Goal: Transaction & Acquisition: Book appointment/travel/reservation

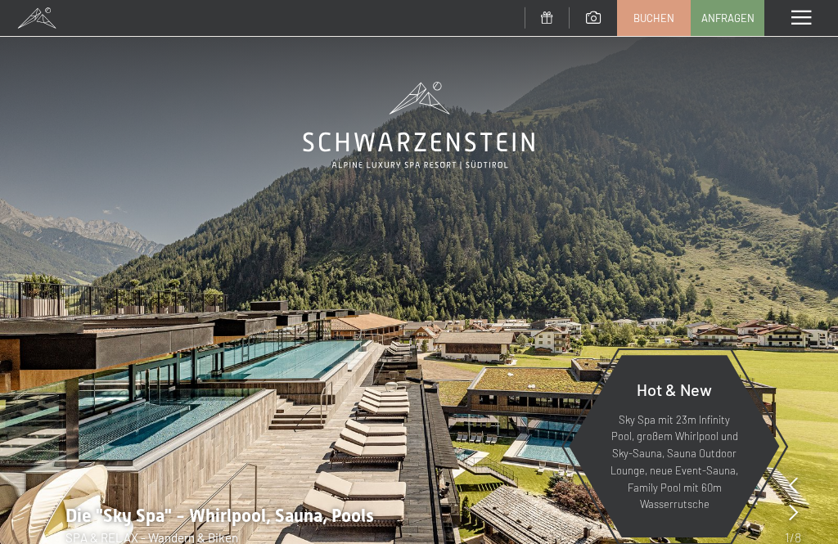
click at [657, 18] on span "Buchen" at bounding box center [653, 18] width 41 height 15
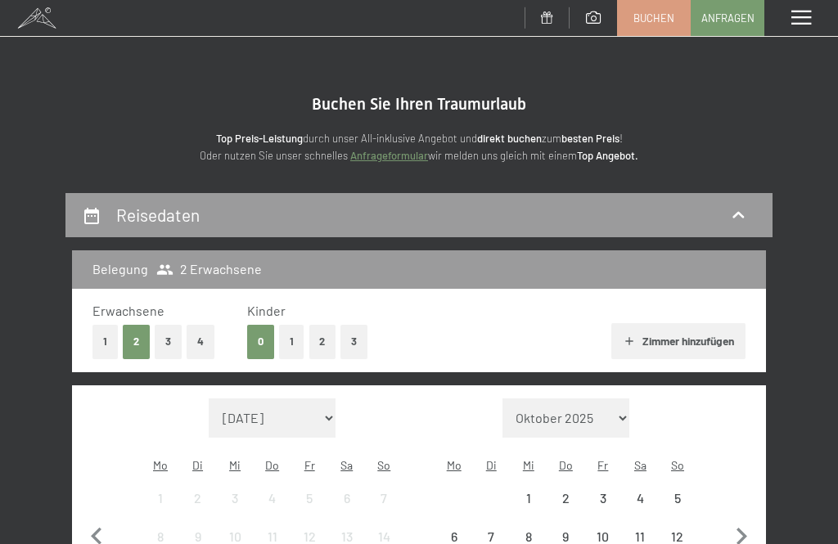
click at [294, 328] on span "Einwilligung Marketing*" at bounding box center [329, 320] width 135 height 16
click at [254, 328] on input "Einwilligung Marketing*" at bounding box center [245, 320] width 16 height 16
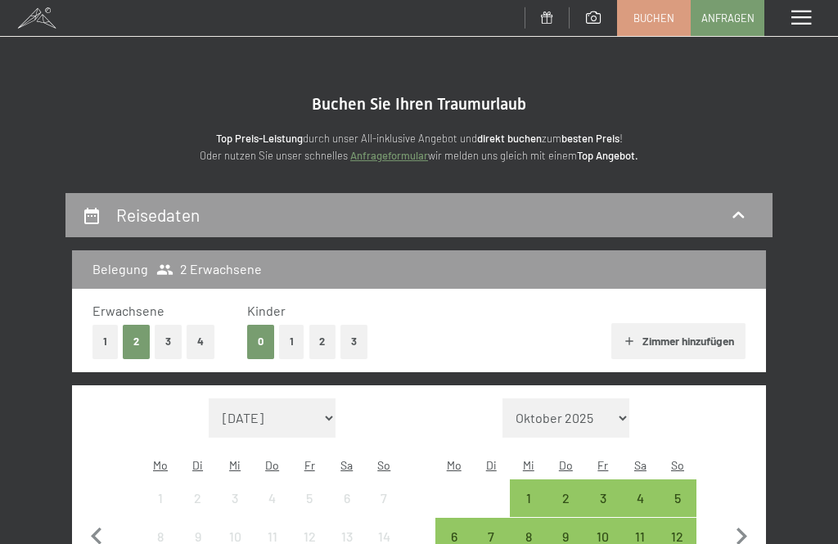
click at [297, 328] on span "Einwilligung Marketing*" at bounding box center [329, 320] width 135 height 16
click at [254, 328] on input "Einwilligung Marketing*" at bounding box center [245, 320] width 16 height 16
click at [295, 328] on span "Einwilligung Marketing*" at bounding box center [329, 320] width 135 height 16
click at [254, 328] on input "Einwilligung Marketing*" at bounding box center [245, 320] width 16 height 16
click at [295, 328] on span "Einwilligung Marketing*" at bounding box center [329, 320] width 135 height 16
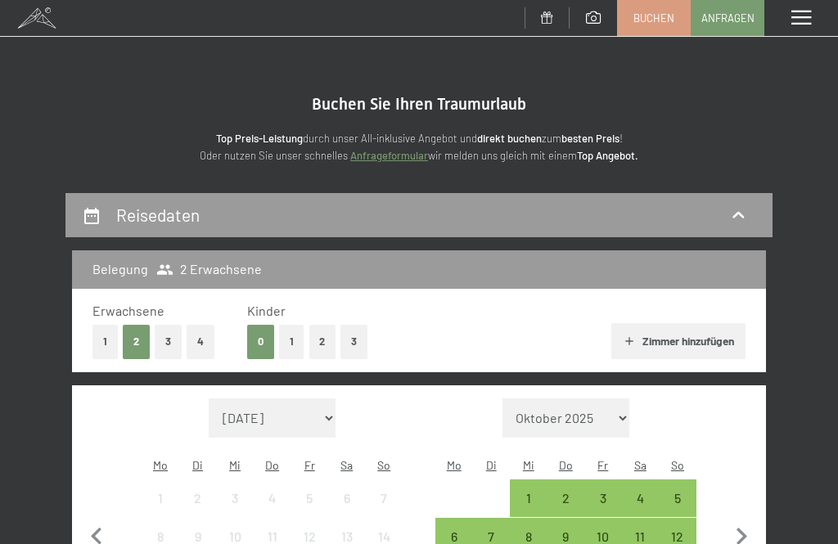
click at [254, 328] on input "Einwilligung Marketing*" at bounding box center [245, 320] width 16 height 16
checkbox input "false"
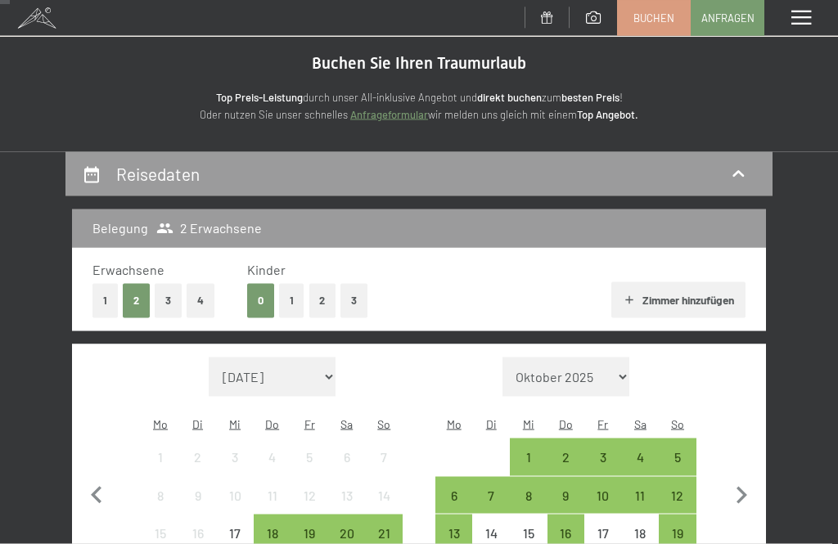
scroll to position [82, 0]
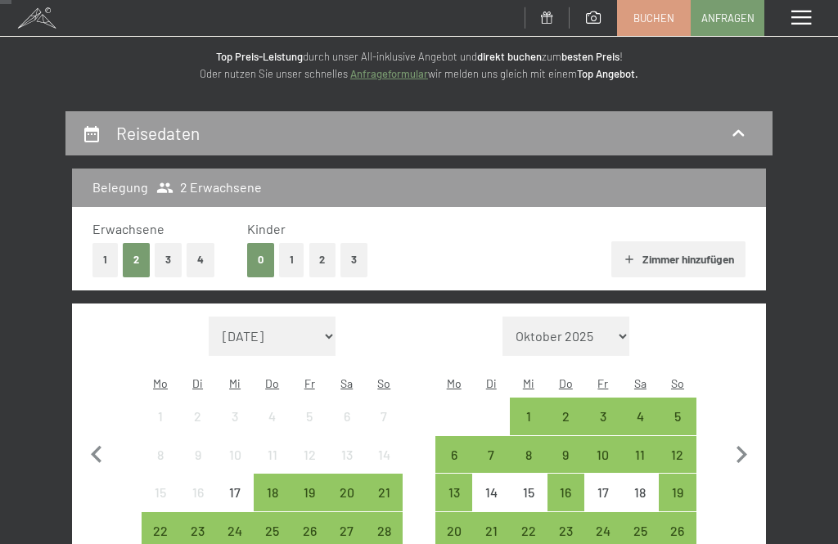
click at [305, 322] on select "[DATE] [DATE] [DATE] [DATE] [DATE] [DATE] [PERSON_NAME][DATE] [DATE] [DATE] [DA…" at bounding box center [273, 336] width 128 height 39
select select "[DATE]"
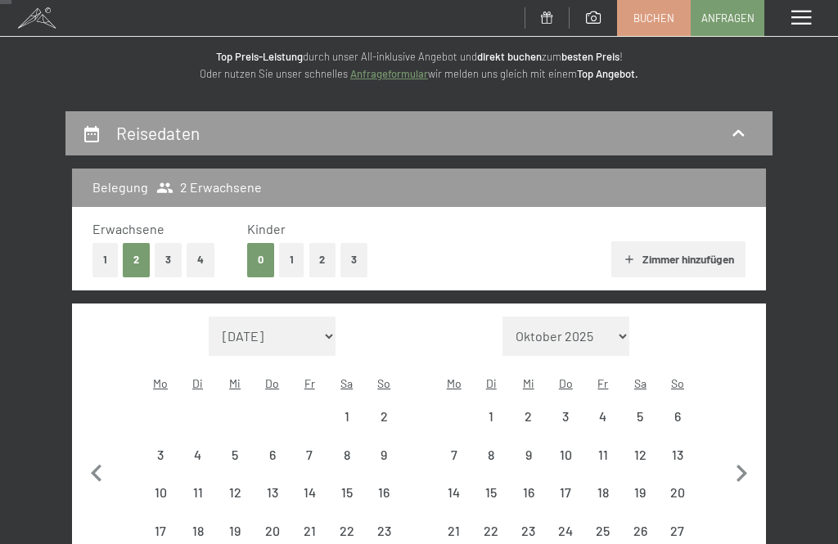
select select "[DATE]"
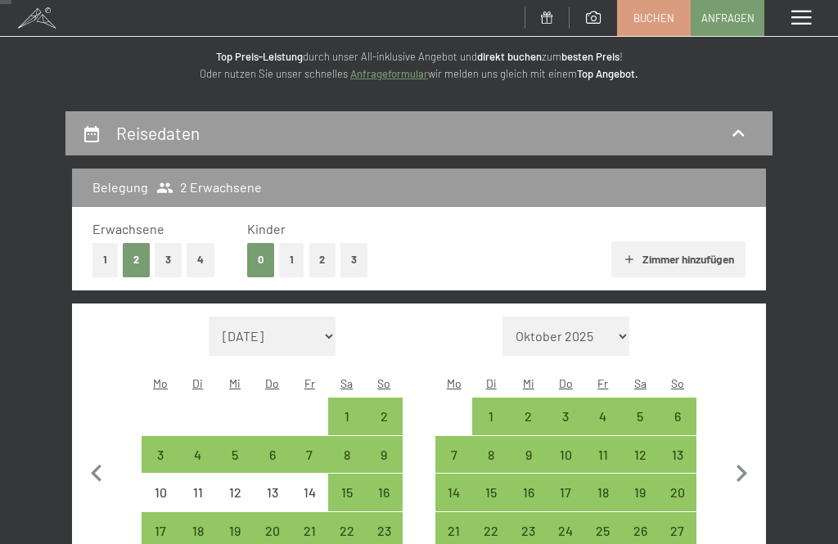
click at [389, 524] on div "23" at bounding box center [384, 541] width 34 height 34
select select "[DATE]"
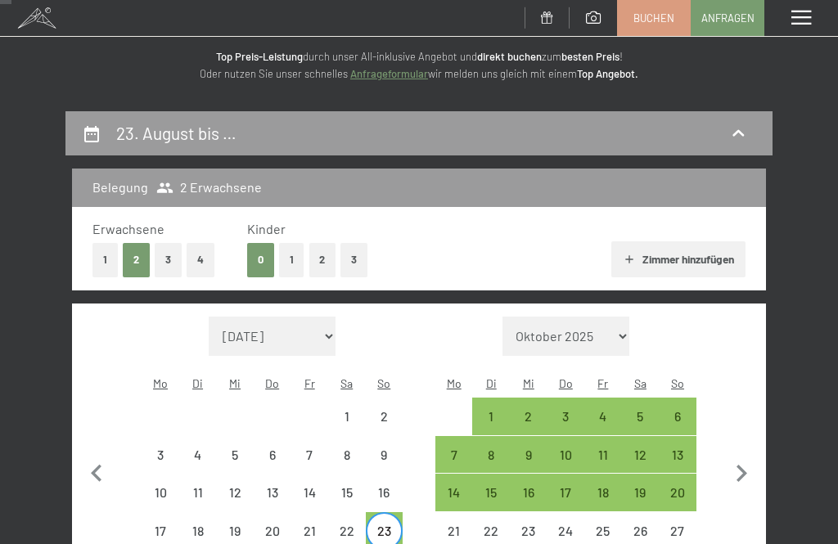
select select "[DATE]"
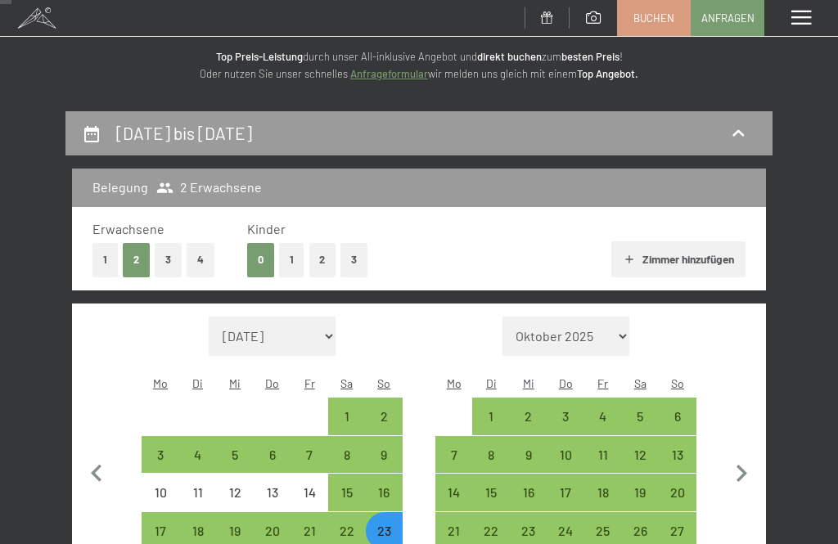
click at [294, 259] on button "1" at bounding box center [291, 260] width 25 height 34
select select "[DATE]"
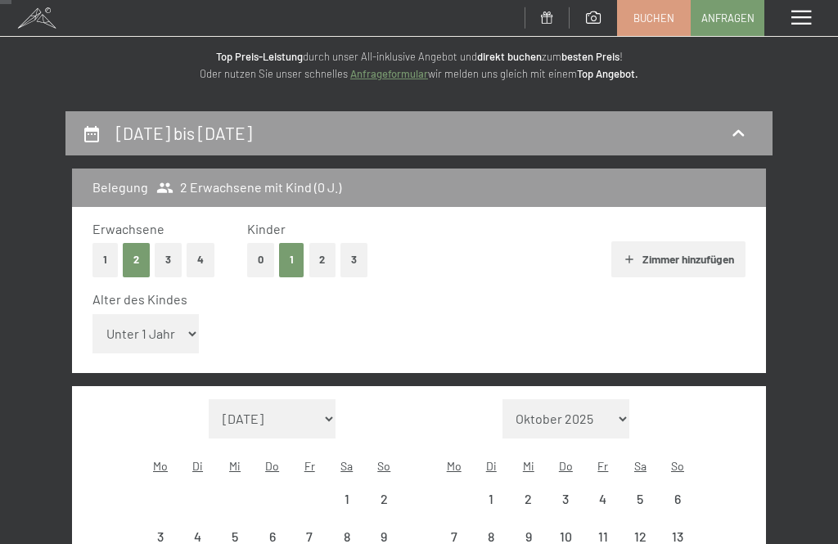
select select "[DATE]"
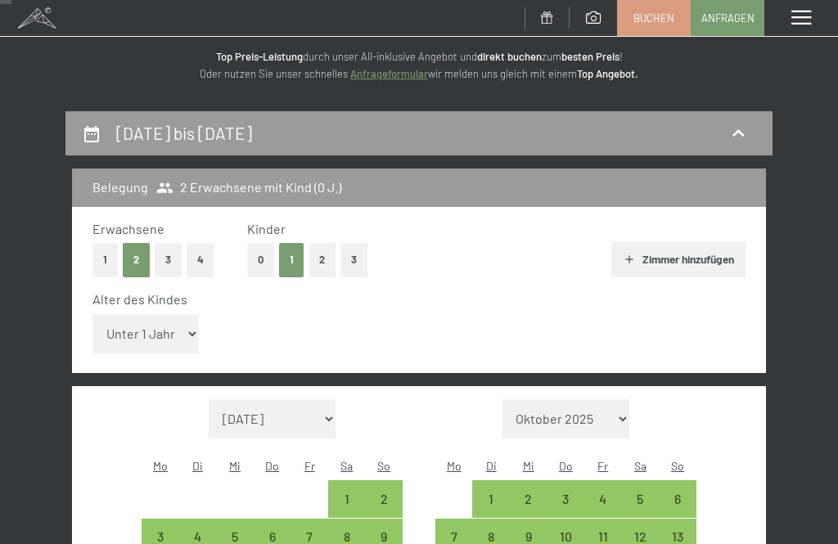
select select "[DATE]"
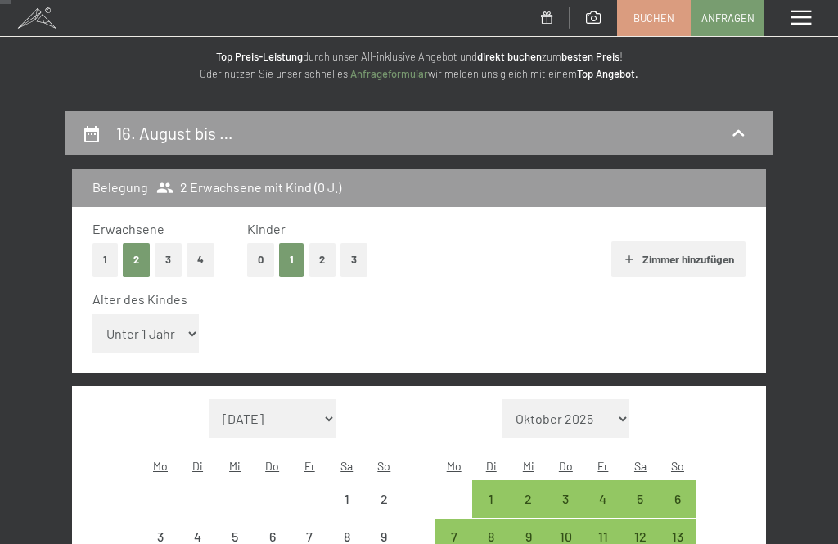
select select "[DATE]"
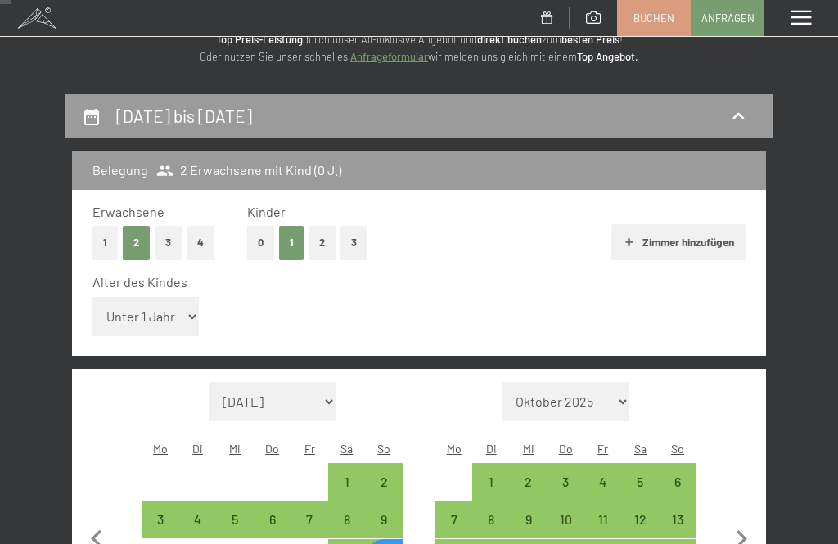
scroll to position [167, 0]
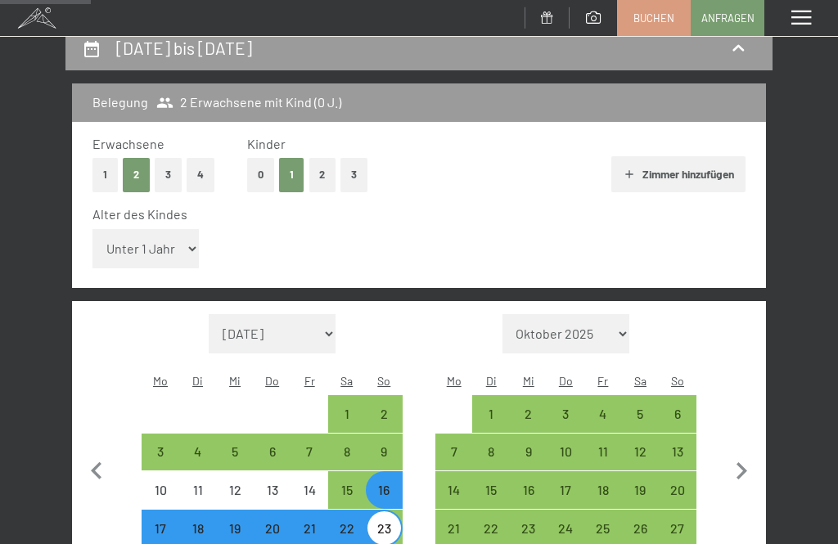
click at [389, 522] on div "23" at bounding box center [384, 539] width 34 height 34
select select "[DATE]"
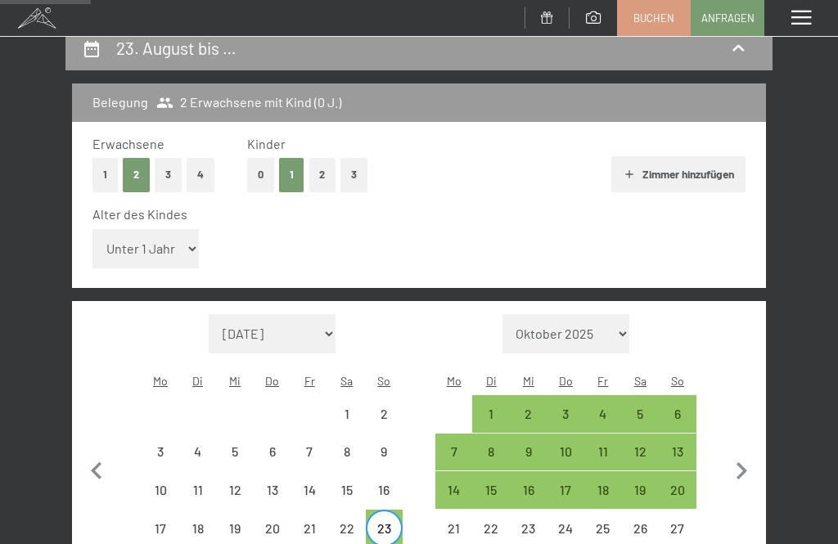
select select "[DATE]"
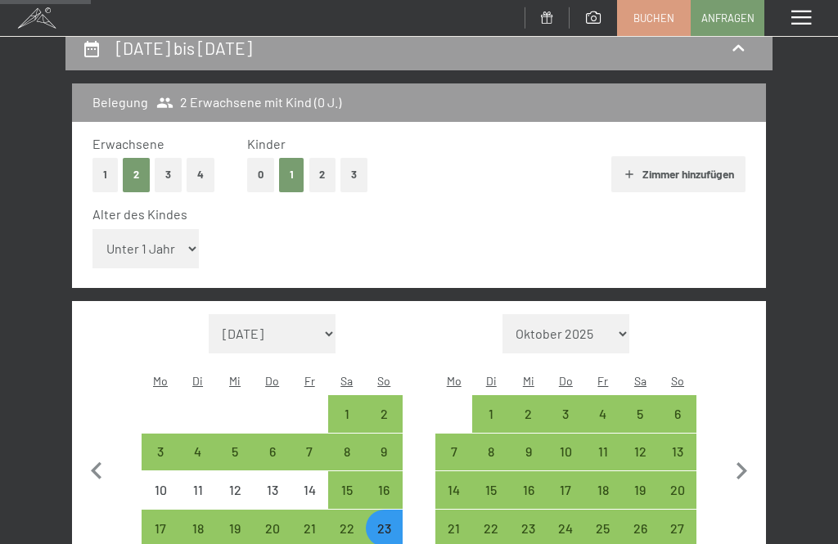
click at [163, 241] on select "Unter 1 Jahr 1 Jahr 2 Jahre 3 Jahre 4 Jahre 5 Jahre 6 Jahre 7 Jahre 8 Jahre 9 J…" at bounding box center [145, 248] width 106 height 39
select select "15"
select select "[DATE]"
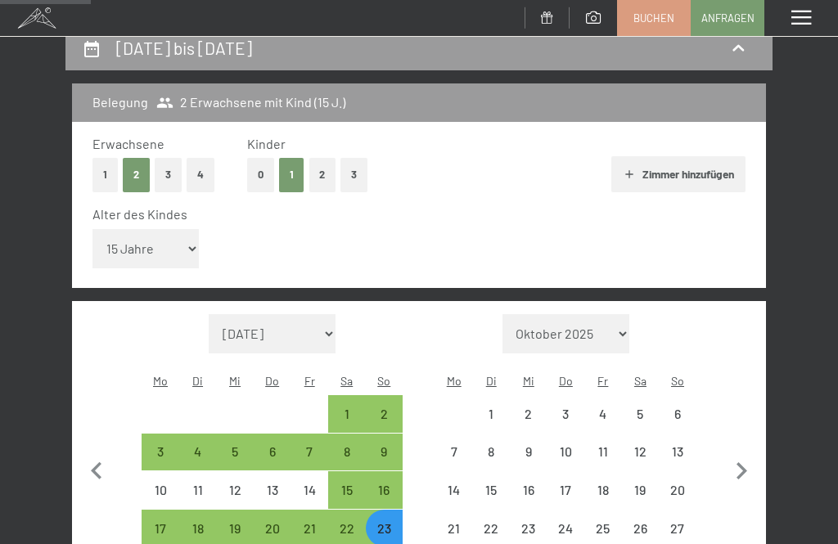
select select "[DATE]"
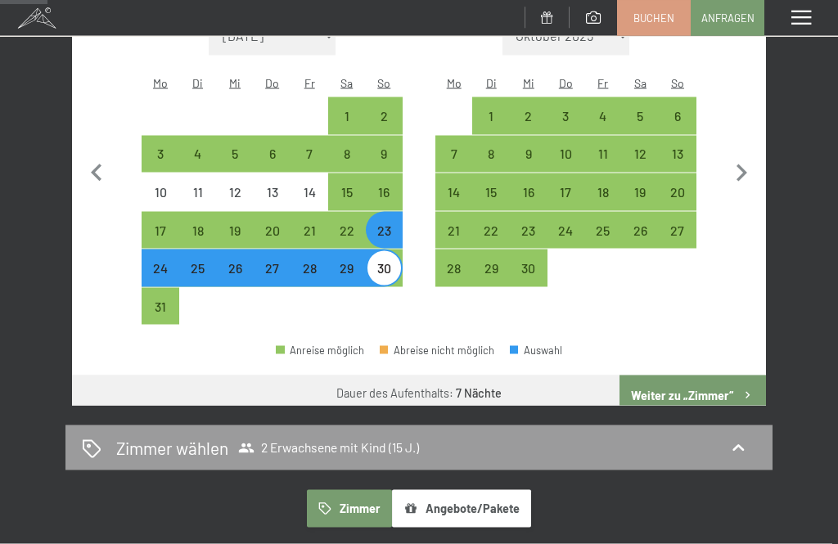
scroll to position [513, 0]
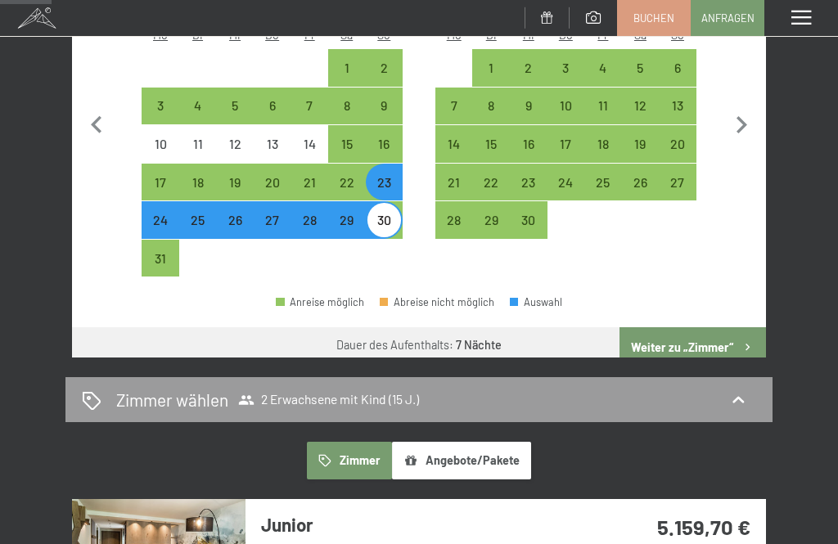
click at [734, 327] on button "Weiter zu „Zimmer“" at bounding box center [692, 346] width 146 height 39
select select "[DATE]"
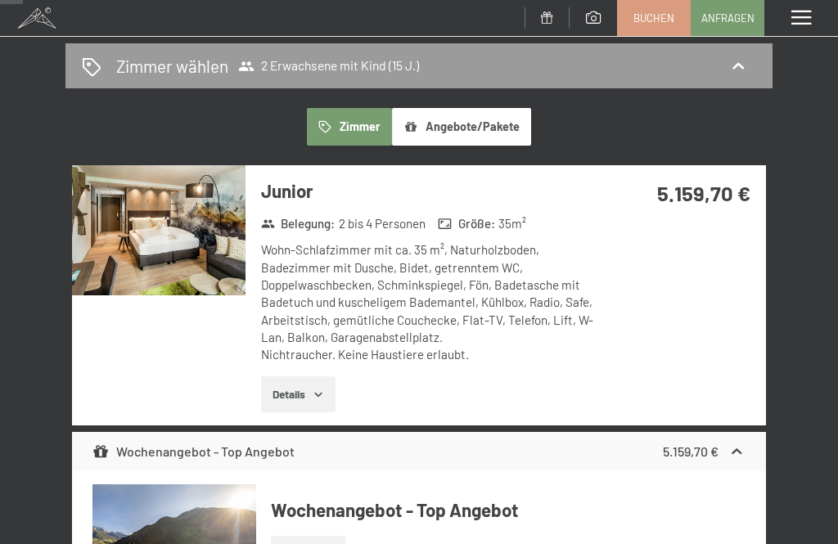
scroll to position [217, 0]
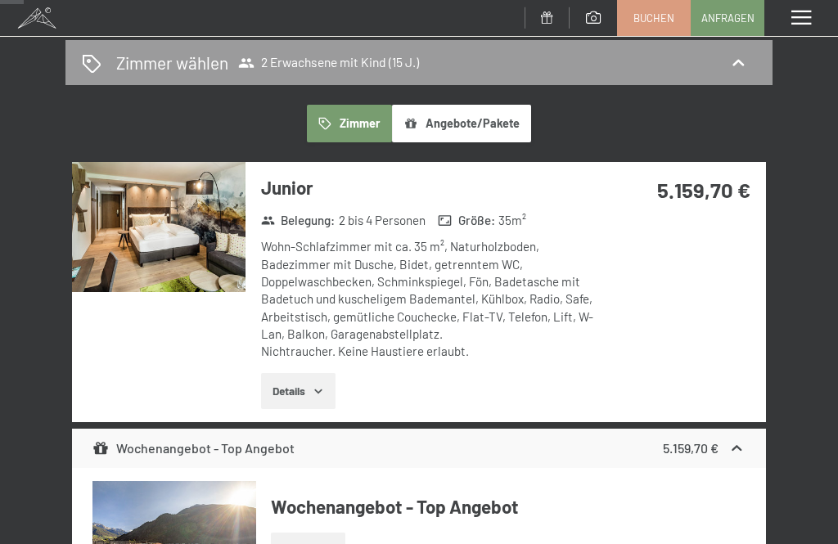
click at [92, 257] on img at bounding box center [158, 227] width 173 height 130
click at [832, 27] on div "Menü" at bounding box center [801, 18] width 74 height 36
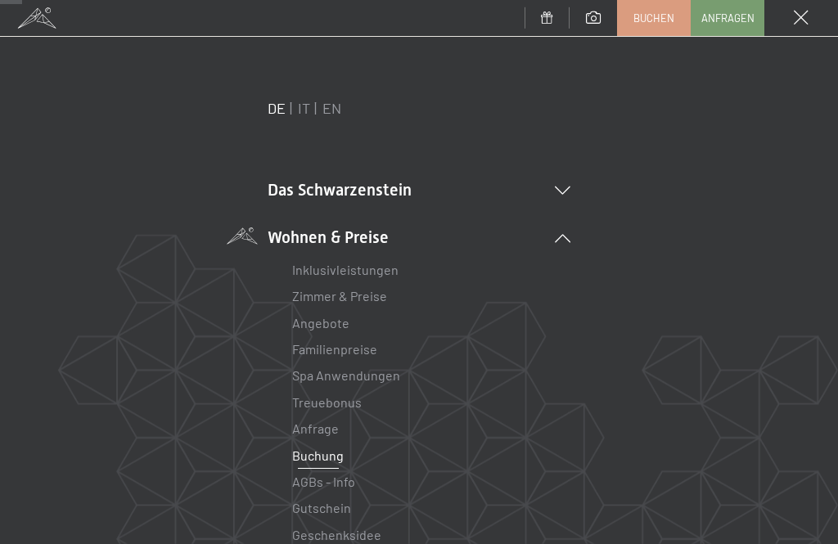
scroll to position [200, 0]
click at [808, 29] on div "Menü" at bounding box center [801, 18] width 74 height 36
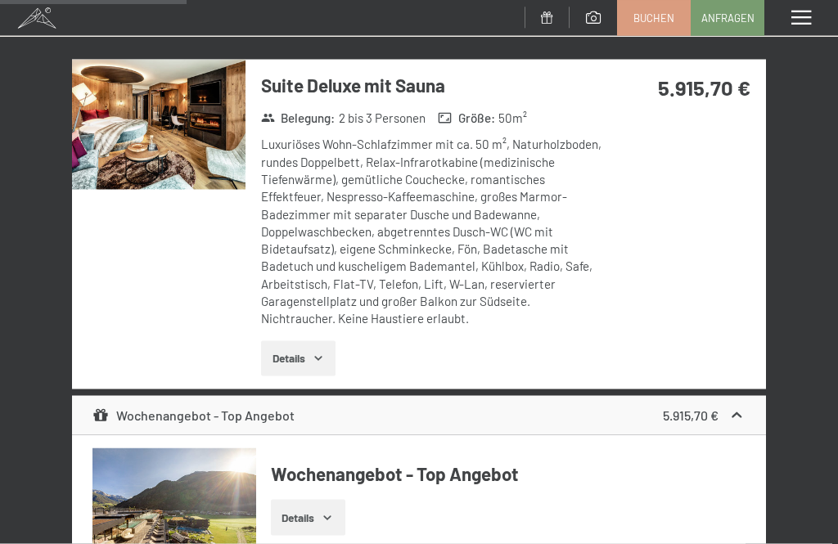
scroll to position [1685, 0]
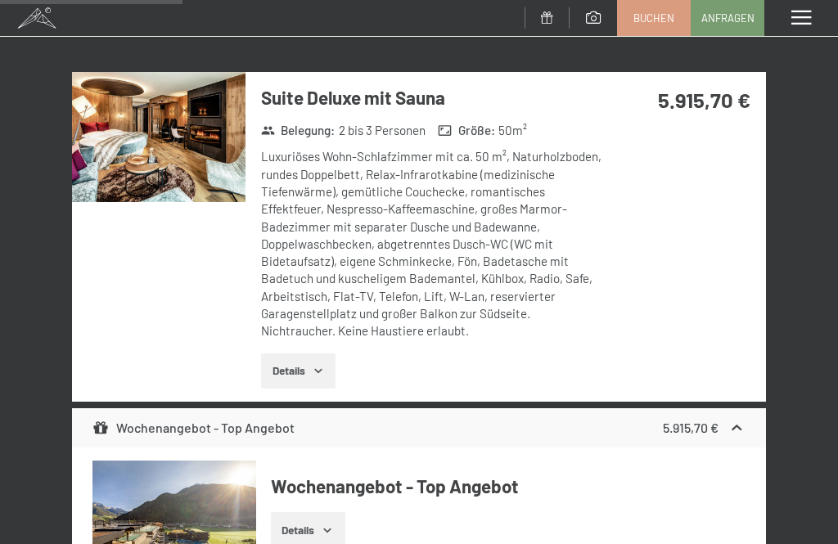
click at [135, 202] on img at bounding box center [158, 137] width 173 height 130
click at [823, 23] on div "Menü" at bounding box center [801, 18] width 74 height 36
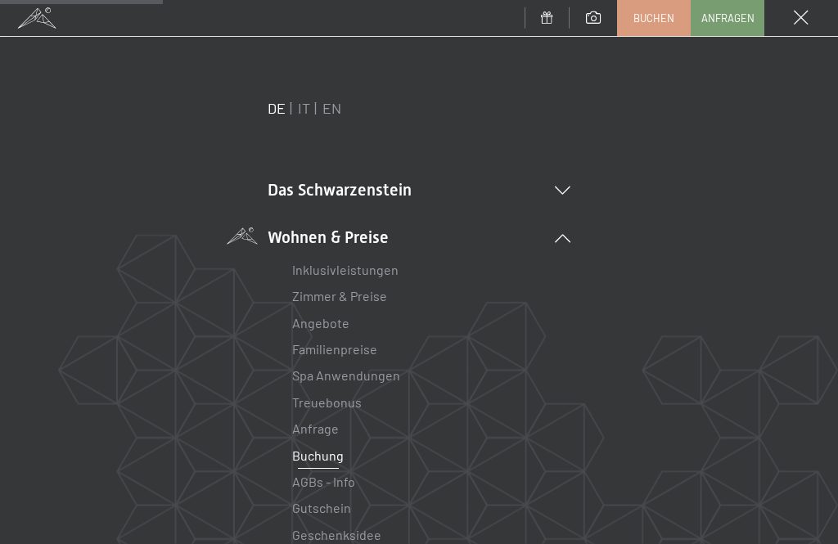
scroll to position [1514, 0]
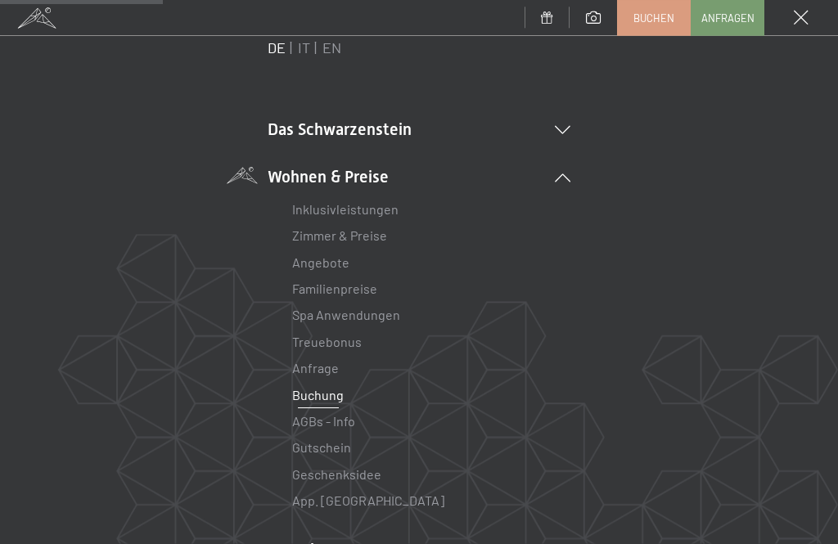
click at [803, 27] on div "Menü" at bounding box center [801, 18] width 74 height 36
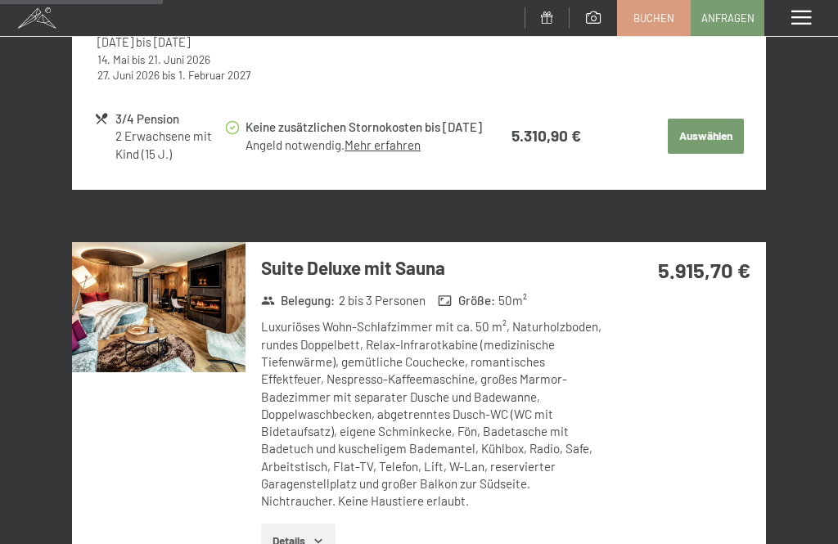
click at [803, 20] on span at bounding box center [801, 18] width 20 height 15
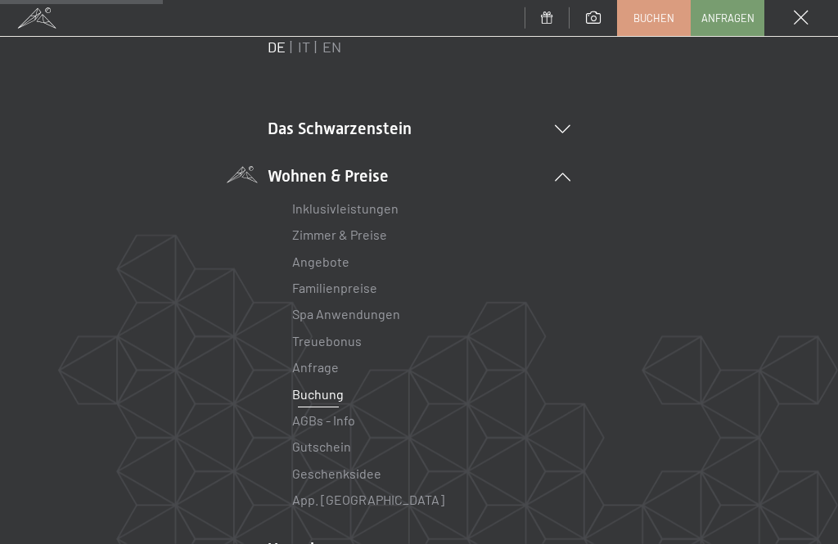
click at [805, 20] on span at bounding box center [801, 18] width 15 height 15
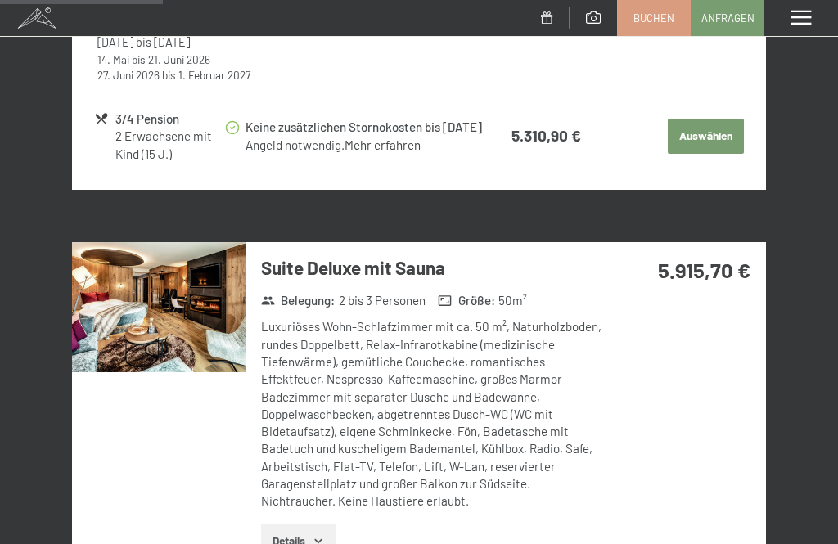
click at [809, 17] on span at bounding box center [801, 18] width 20 height 15
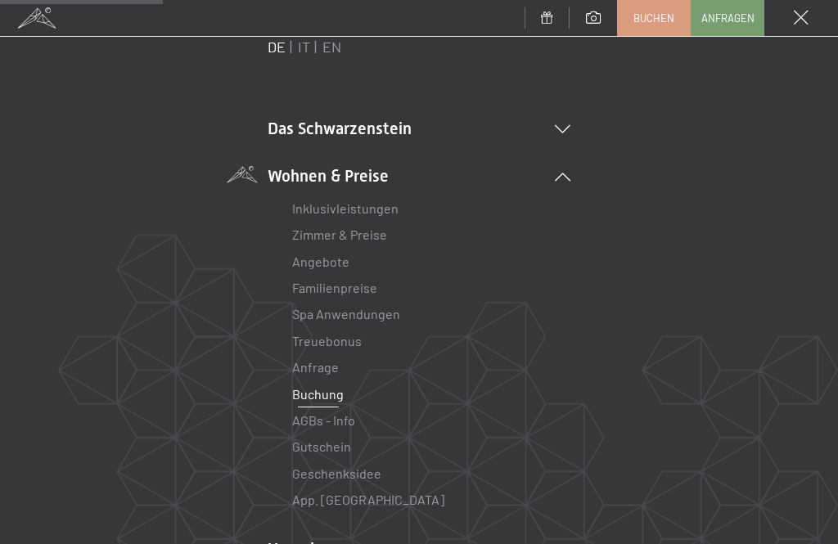
click at [806, 13] on span at bounding box center [801, 18] width 15 height 15
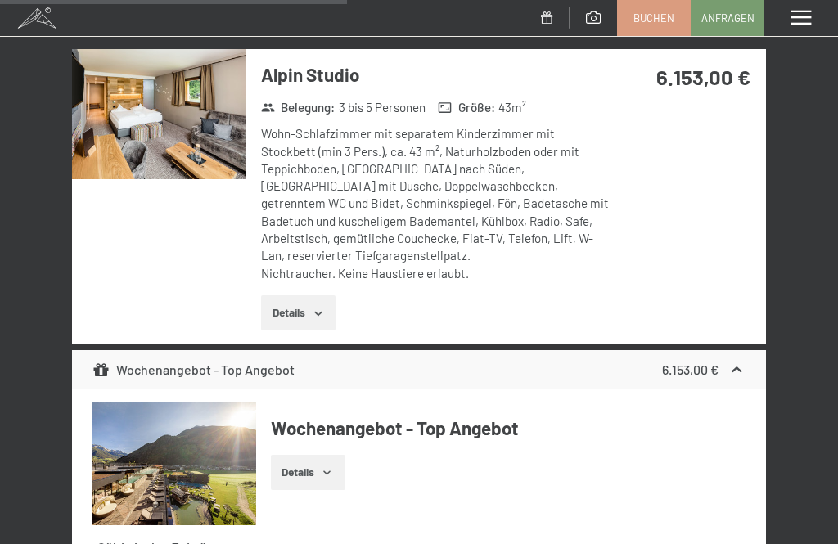
scroll to position [3208, 0]
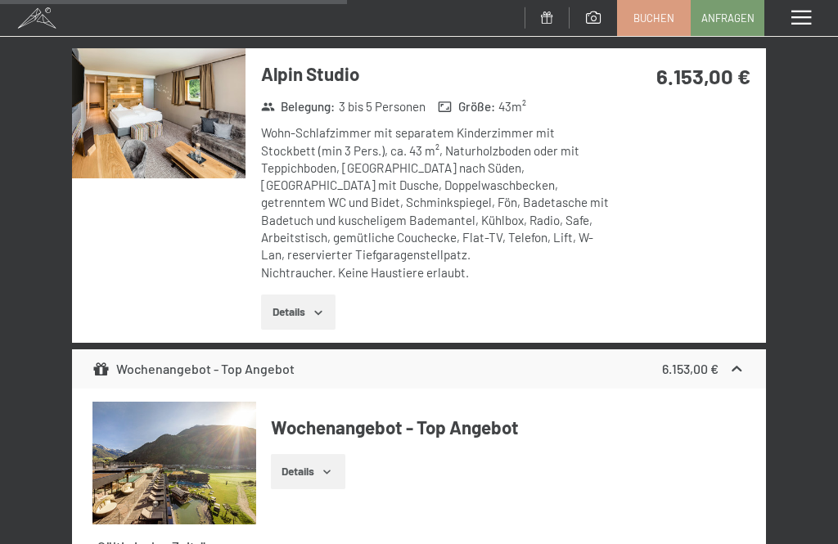
click at [121, 178] on img at bounding box center [158, 113] width 173 height 130
click at [830, 16] on div "Menü" at bounding box center [801, 18] width 74 height 36
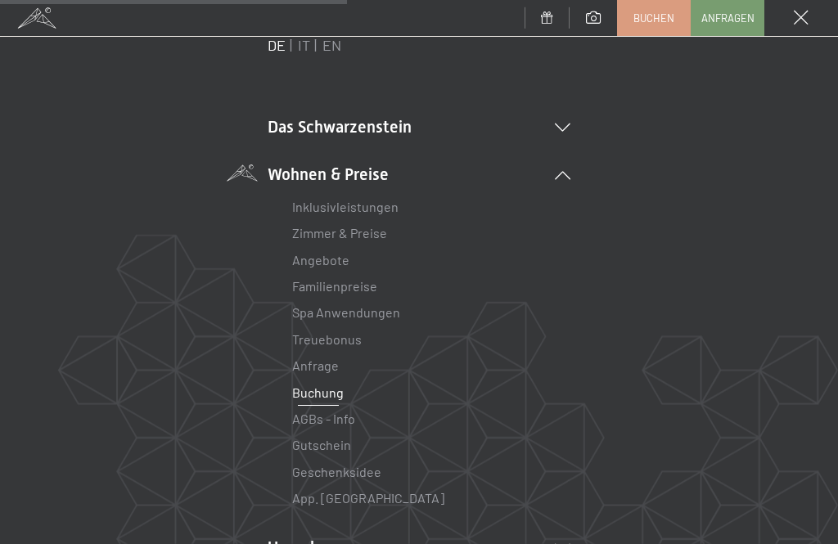
scroll to position [82, 0]
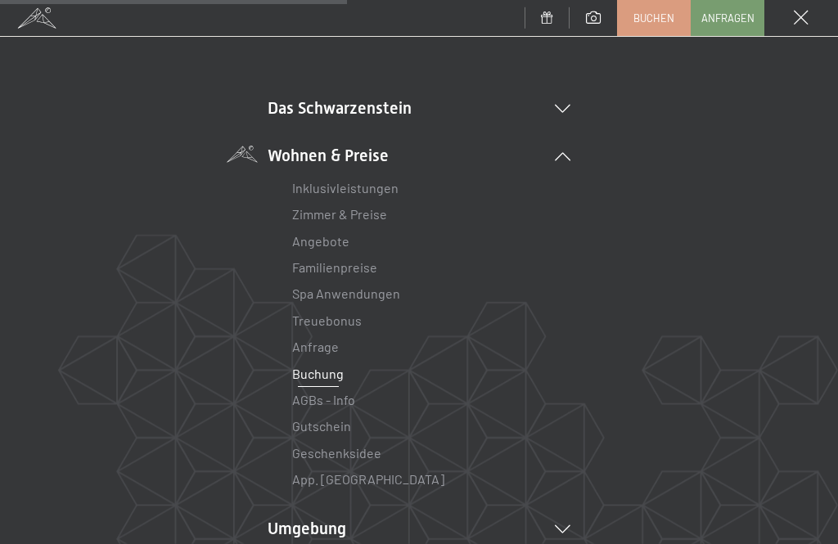
click at [810, 26] on div "Menü" at bounding box center [801, 18] width 74 height 36
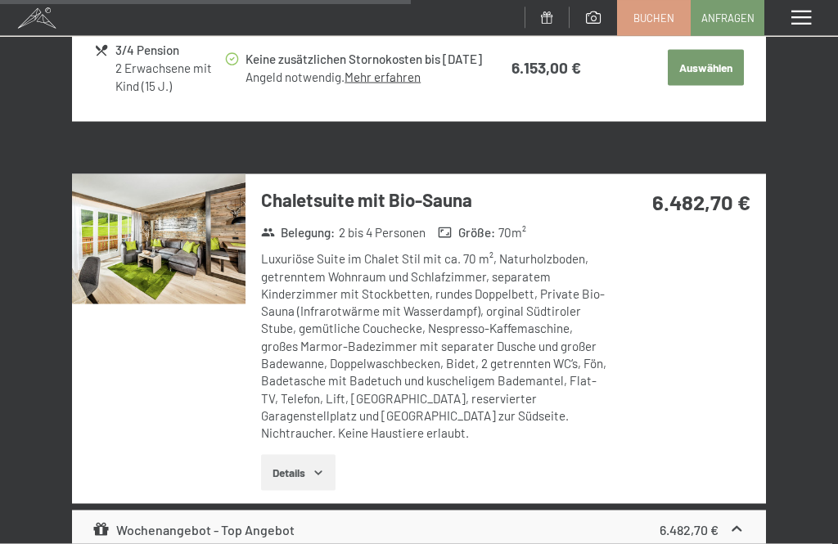
scroll to position [3804, 0]
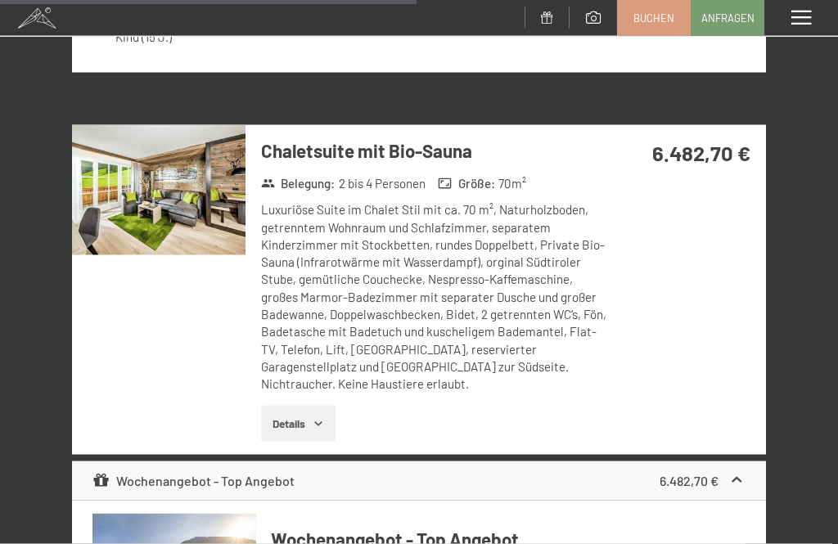
click at [131, 255] on img at bounding box center [158, 190] width 173 height 130
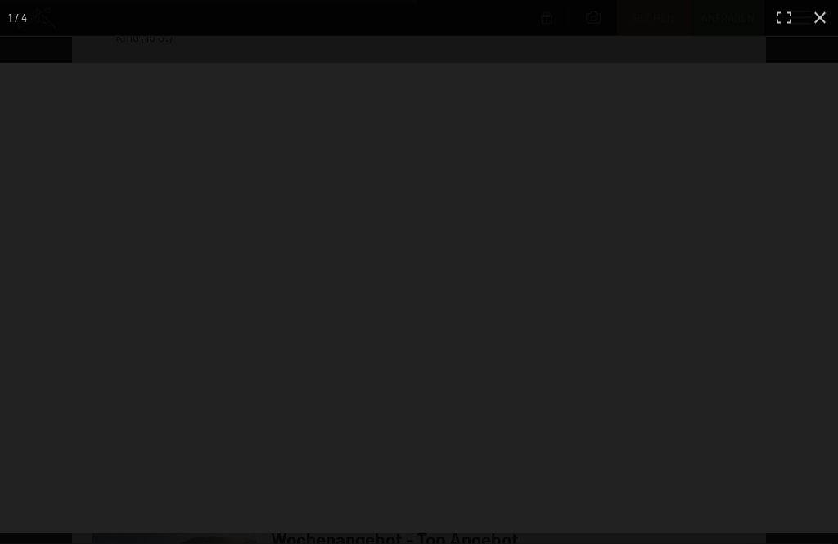
scroll to position [3847, 0]
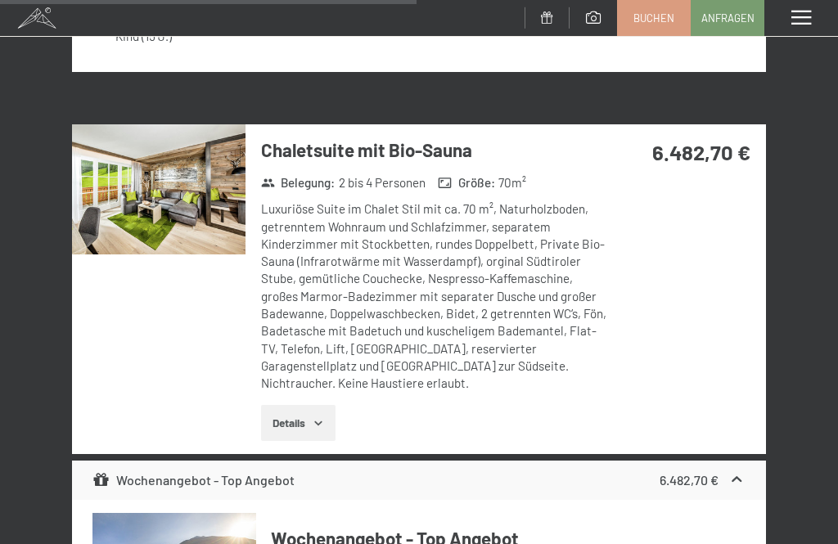
click at [817, 24] on div "Menü" at bounding box center [801, 18] width 74 height 36
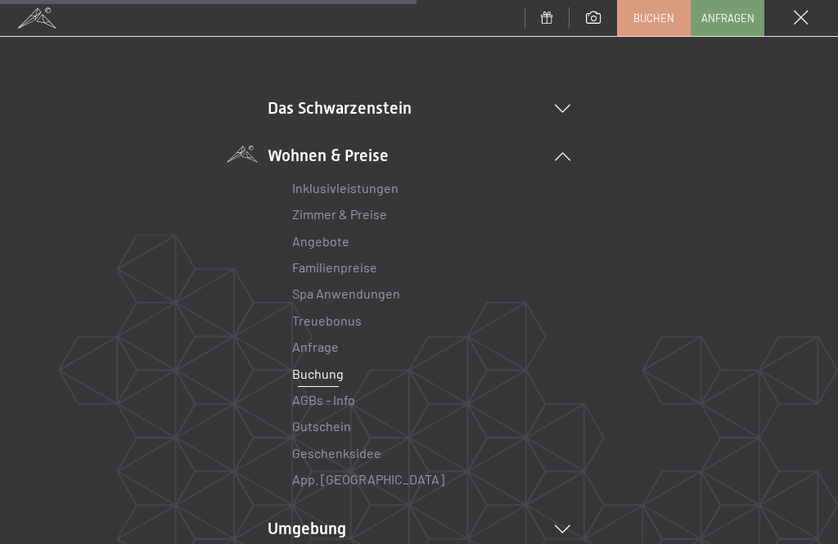
click at [799, 21] on span at bounding box center [801, 18] width 15 height 15
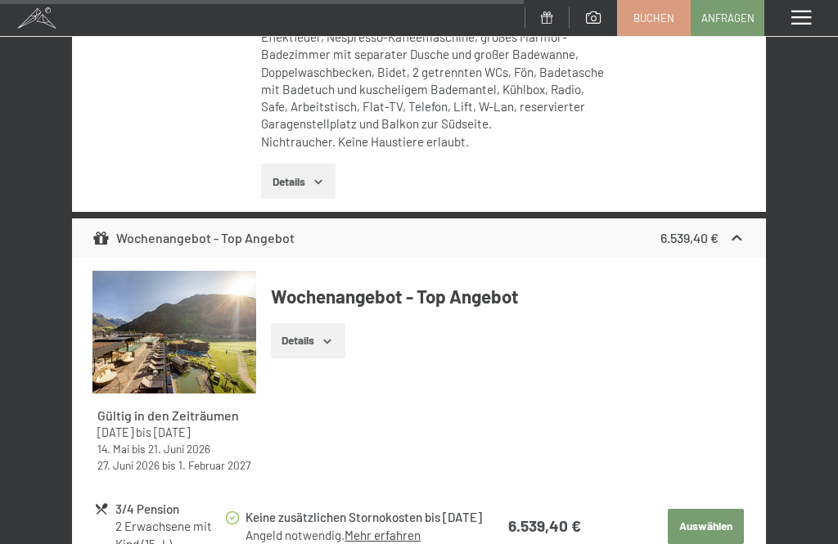
scroll to position [4842, 0]
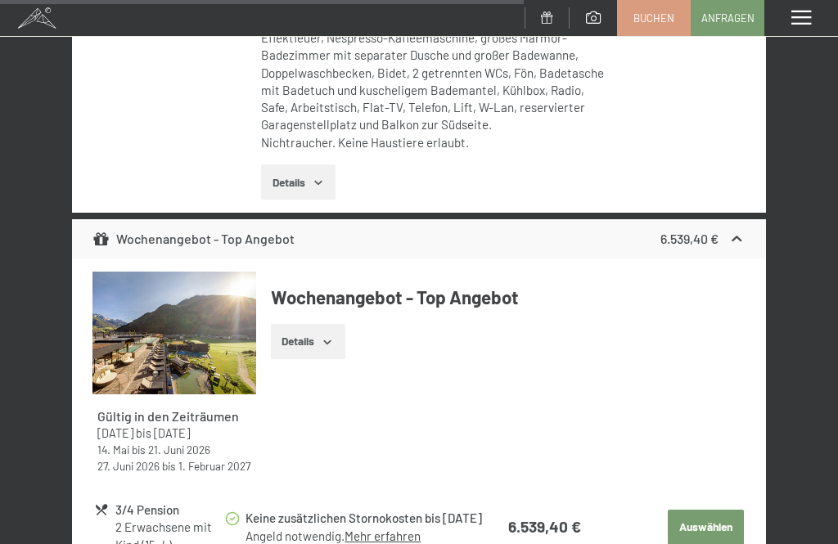
click at [829, 17] on div "Menü" at bounding box center [801, 18] width 74 height 36
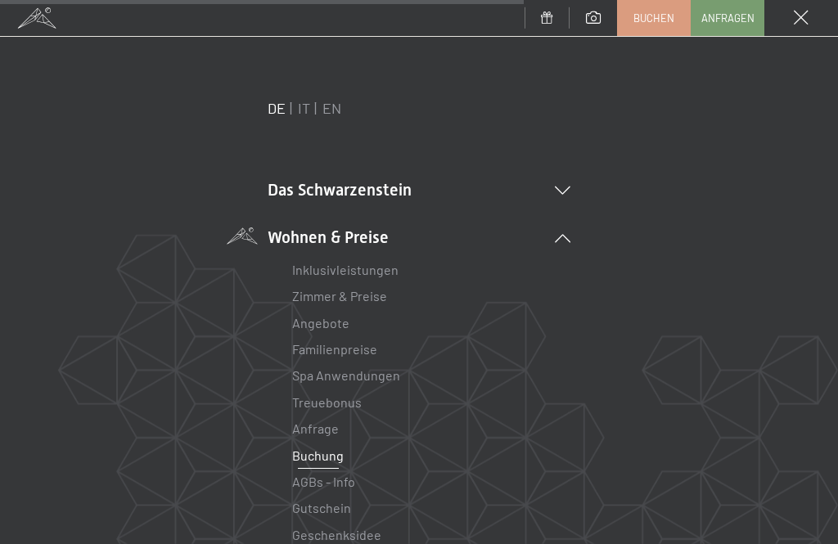
scroll to position [0, 0]
click at [812, 11] on div "Menü" at bounding box center [801, 18] width 74 height 36
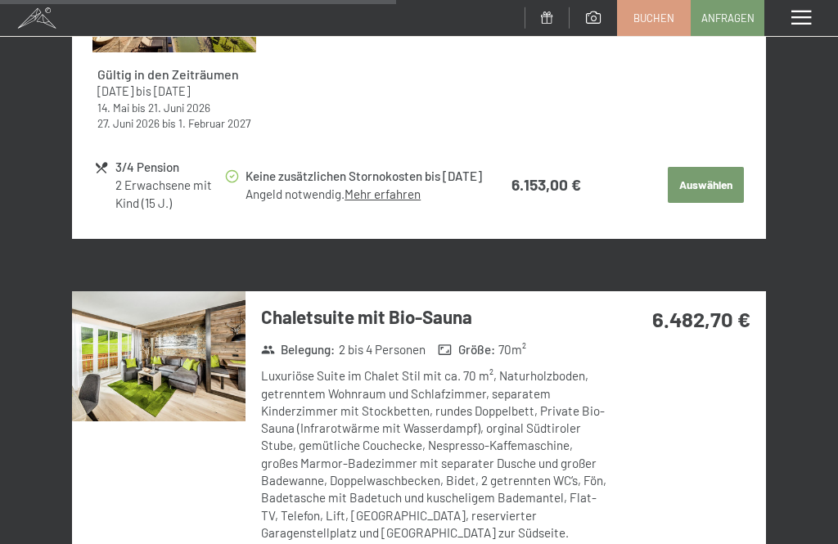
scroll to position [3658, 0]
